Goal: Transaction & Acquisition: Purchase product/service

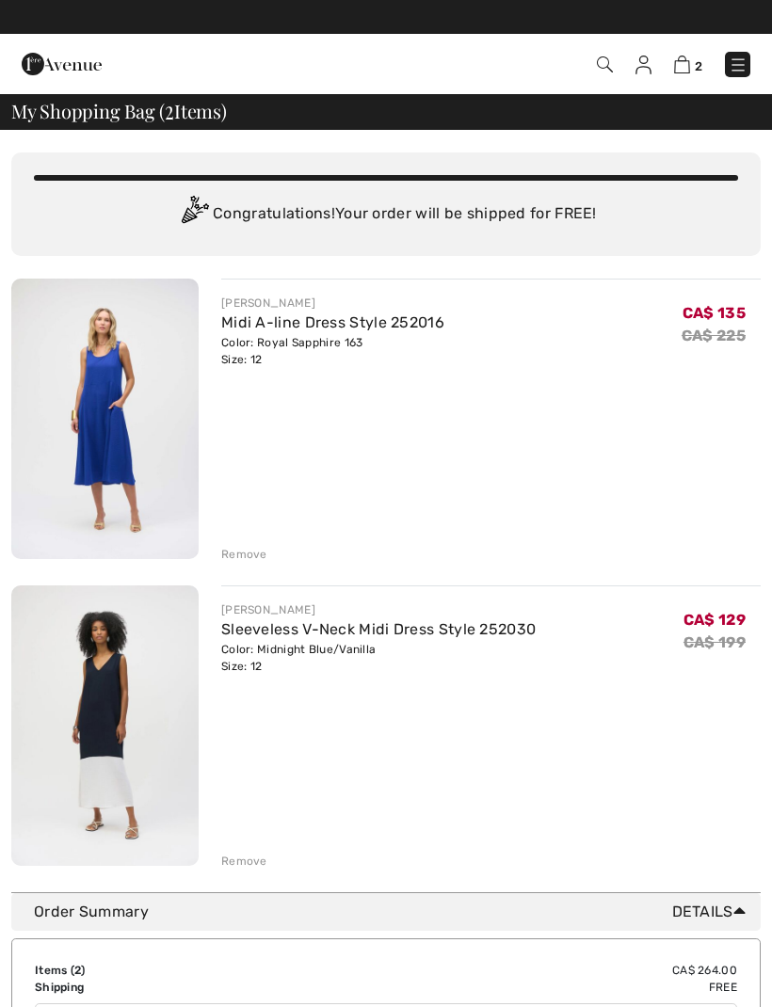
click at [110, 447] on img at bounding box center [104, 419] width 187 height 281
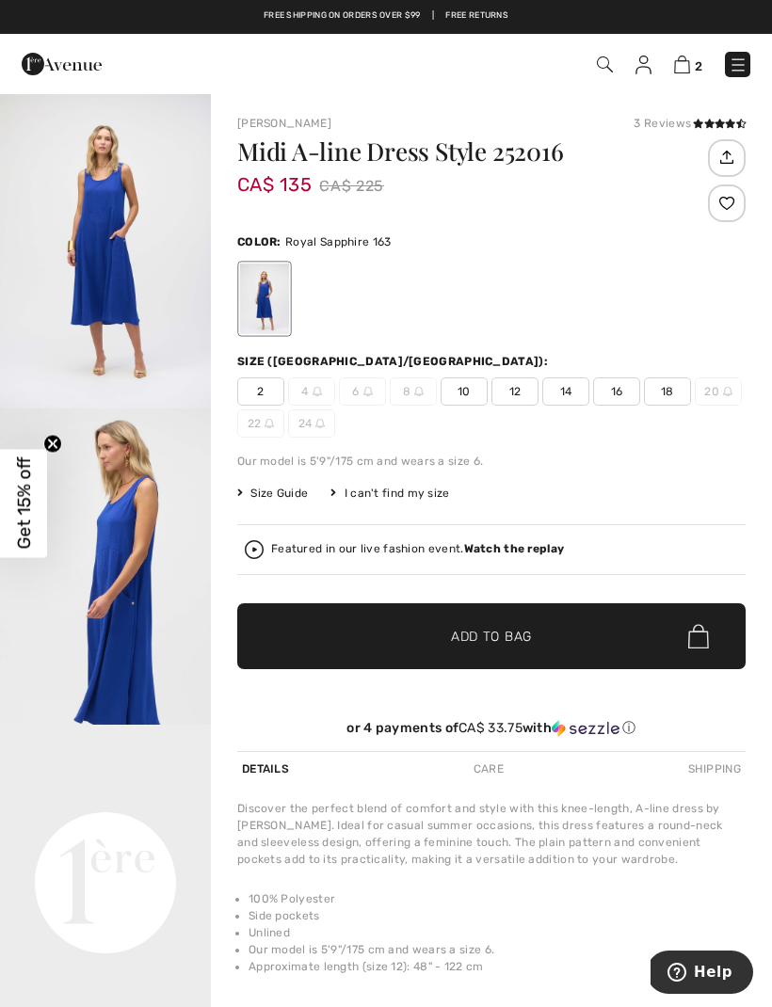
scroll to position [1, 0]
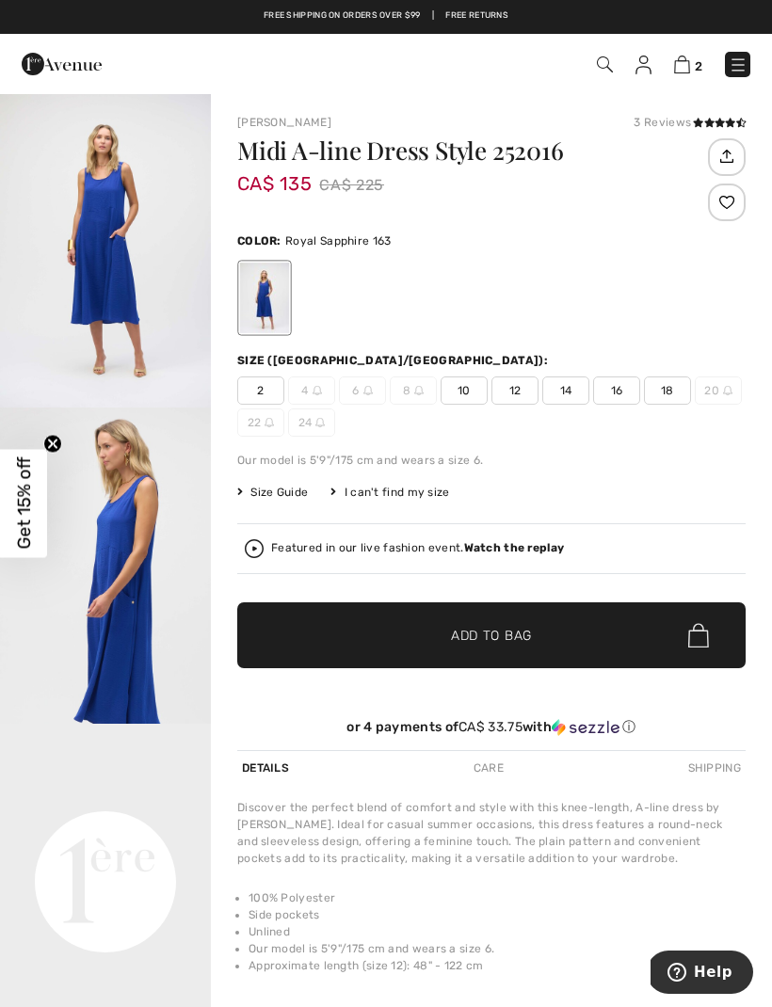
click at [684, 62] on img at bounding box center [682, 65] width 16 height 18
